Goal: Task Accomplishment & Management: Manage account settings

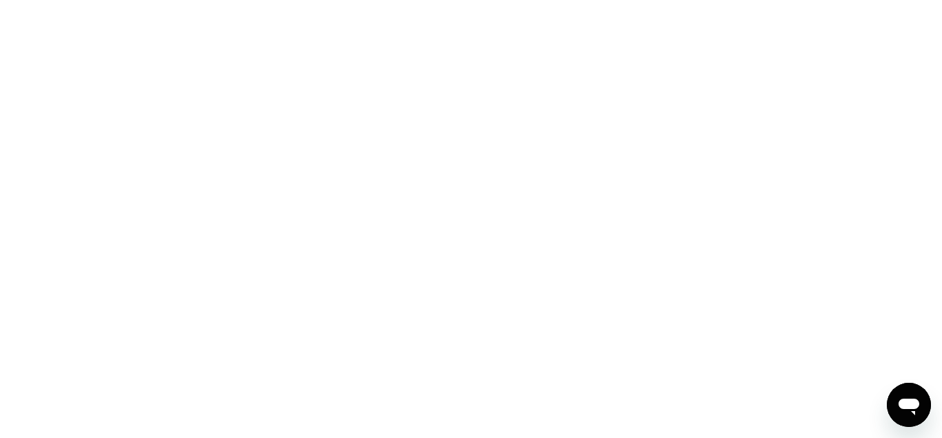
click at [232, 126] on div at bounding box center [471, 219] width 942 height 438
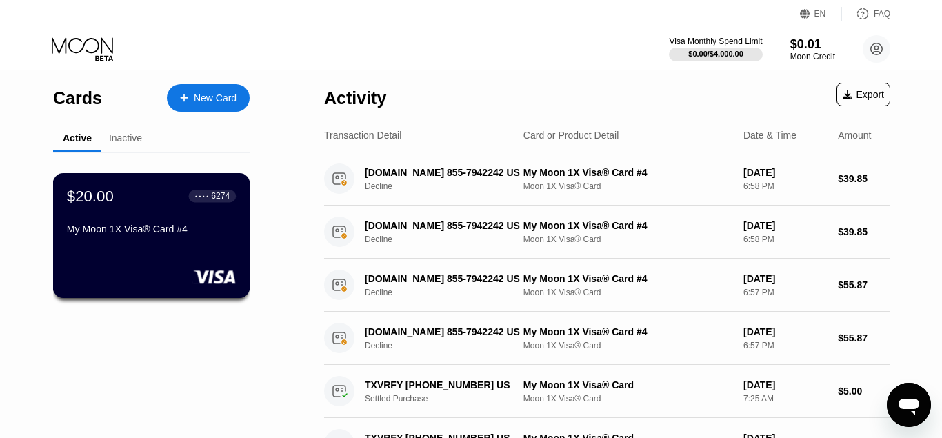
click at [160, 234] on div "My Moon 1X Visa® Card #4" at bounding box center [151, 228] width 169 height 11
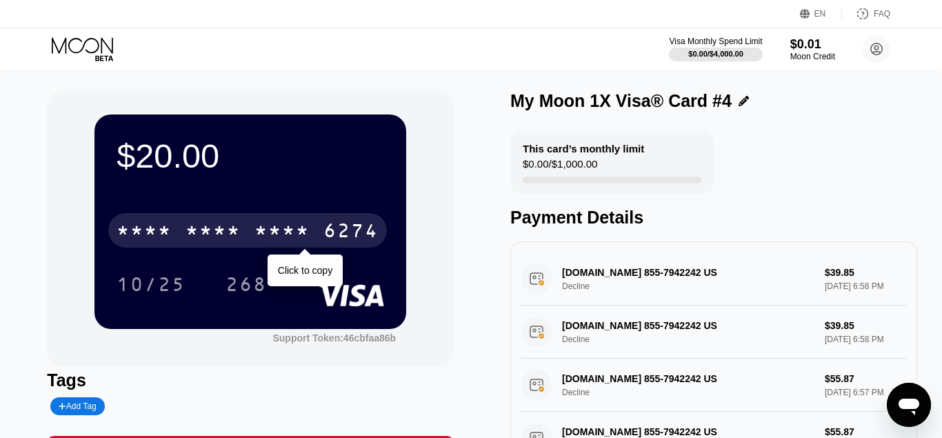
click at [270, 240] on div "* * * *" at bounding box center [281, 232] width 55 height 22
click at [283, 232] on div "2907" at bounding box center [281, 232] width 55 height 22
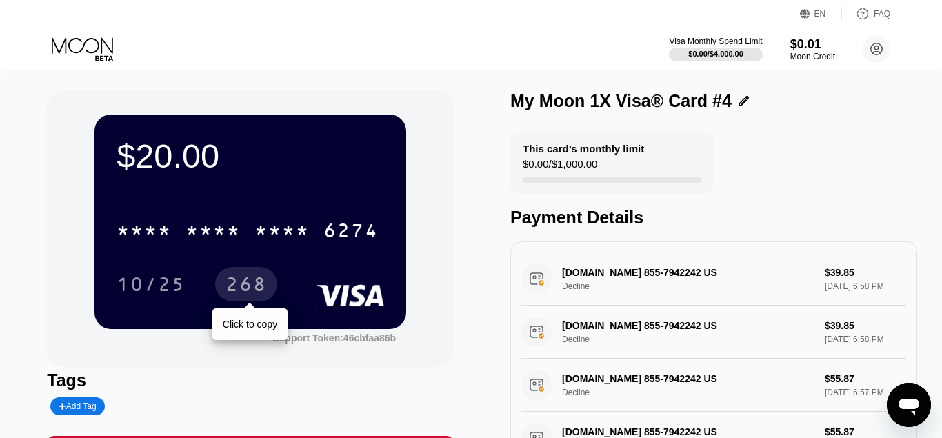
click at [243, 287] on div "268" at bounding box center [246, 286] width 41 height 22
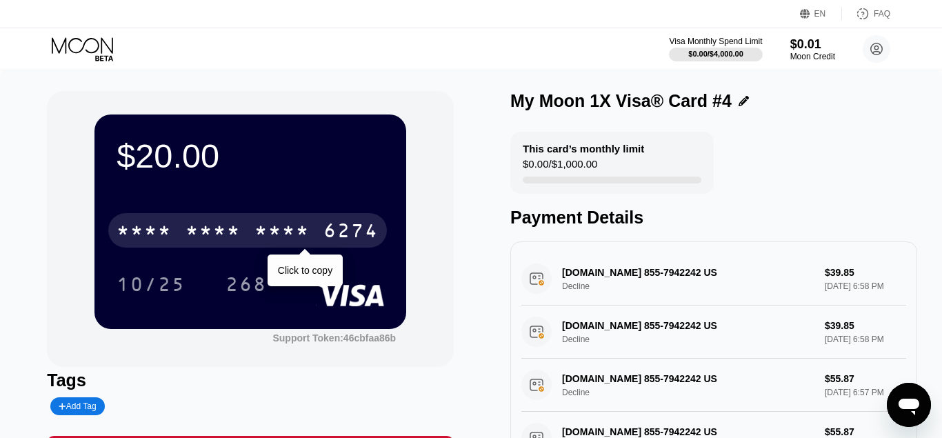
click at [303, 237] on div "* * * *" at bounding box center [281, 232] width 55 height 22
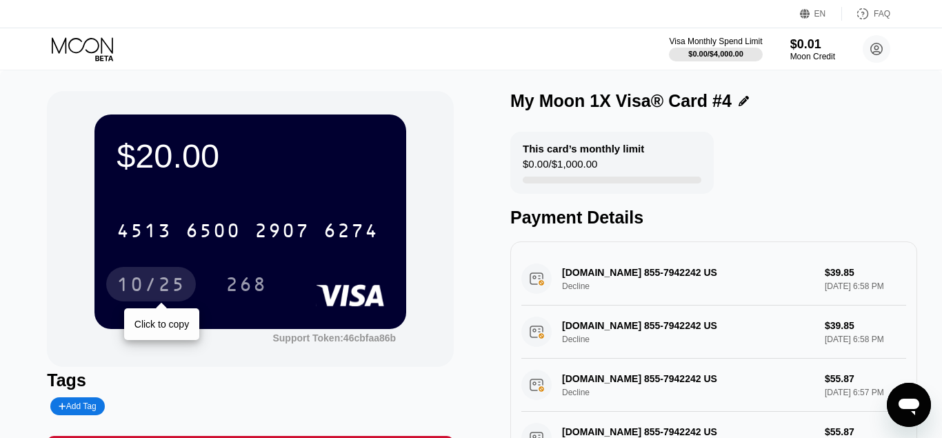
click at [165, 284] on div "10/25" at bounding box center [151, 286] width 69 height 22
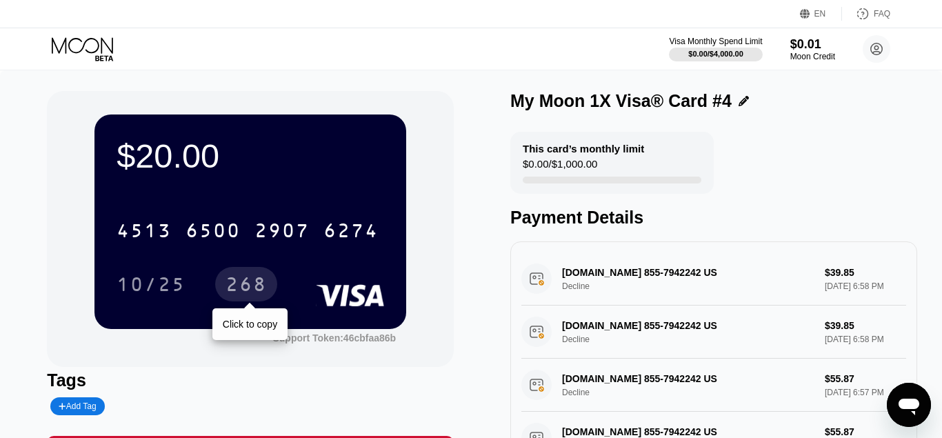
click at [249, 290] on div "268" at bounding box center [246, 286] width 41 height 22
